Goal: Task Accomplishment & Management: Complete application form

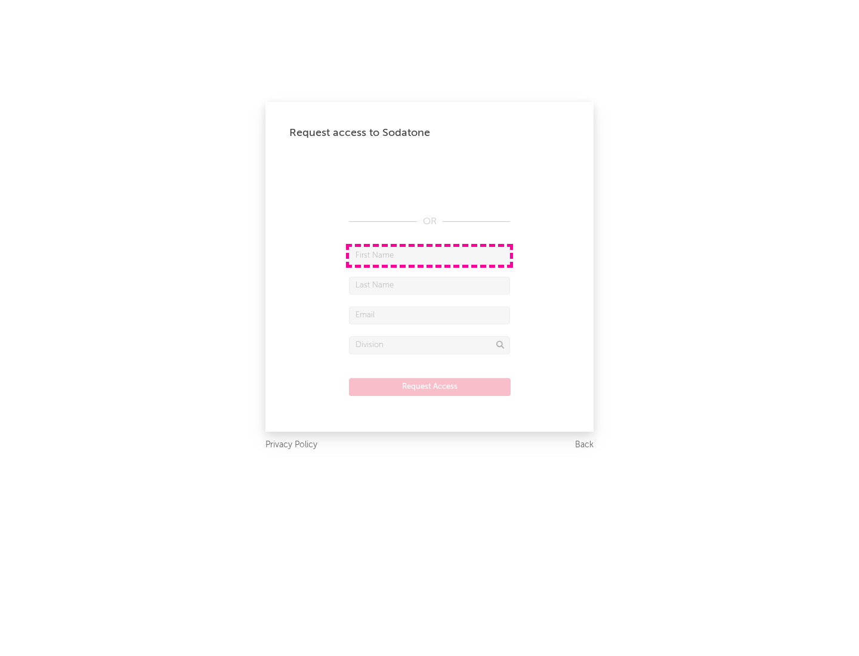
click at [429, 255] on input "text" at bounding box center [429, 256] width 161 height 18
type input "[PERSON_NAME]"
click at [429, 285] on input "text" at bounding box center [429, 286] width 161 height 18
type input "[PERSON_NAME]"
click at [429, 315] on input "text" at bounding box center [429, 316] width 161 height 18
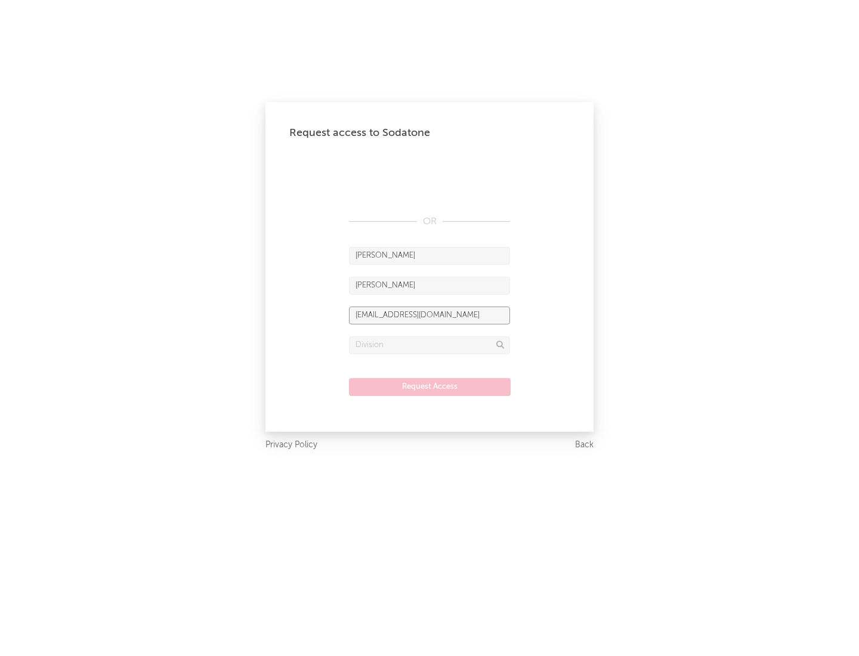
type input "[EMAIL_ADDRESS][DOMAIN_NAME]"
click at [429, 345] on input "text" at bounding box center [429, 345] width 161 height 18
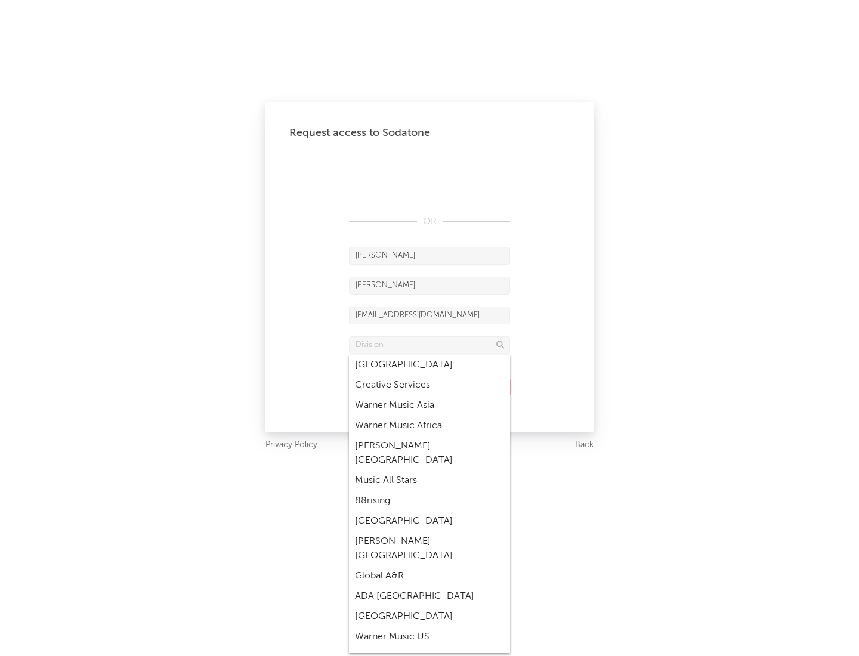
click at [429, 471] on div "Music All Stars" at bounding box center [429, 481] width 161 height 20
type input "Music All Stars"
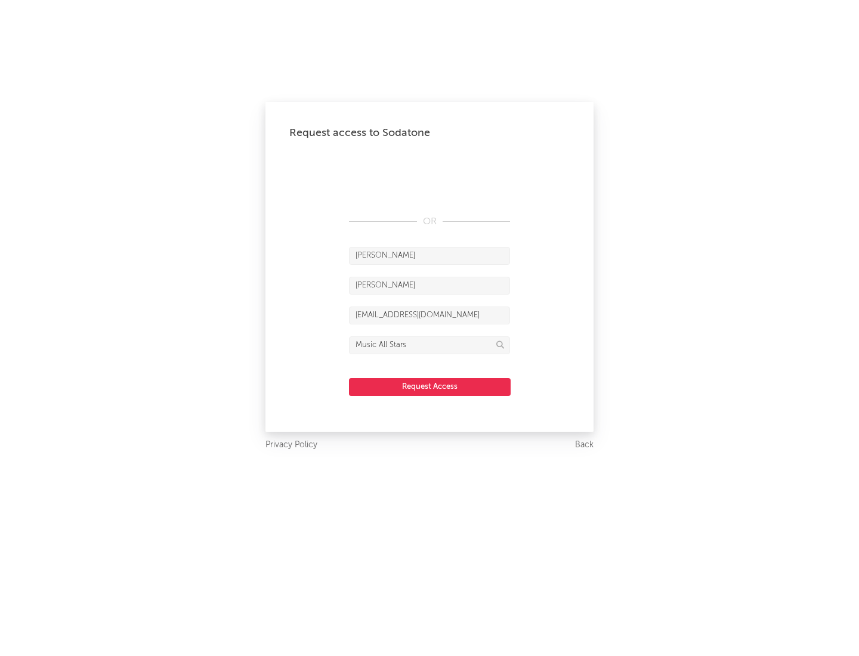
click at [429, 387] on button "Request Access" at bounding box center [430, 387] width 162 height 18
